Goal: Navigation & Orientation: Go to known website

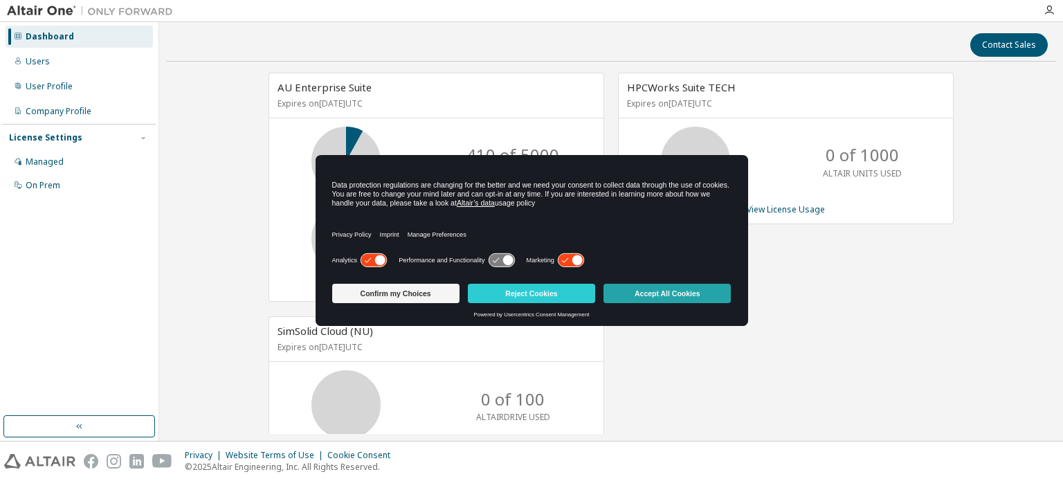
click at [639, 298] on button "Accept All Cookies" at bounding box center [666, 293] width 127 height 19
